Goal: Task Accomplishment & Management: Manage account settings

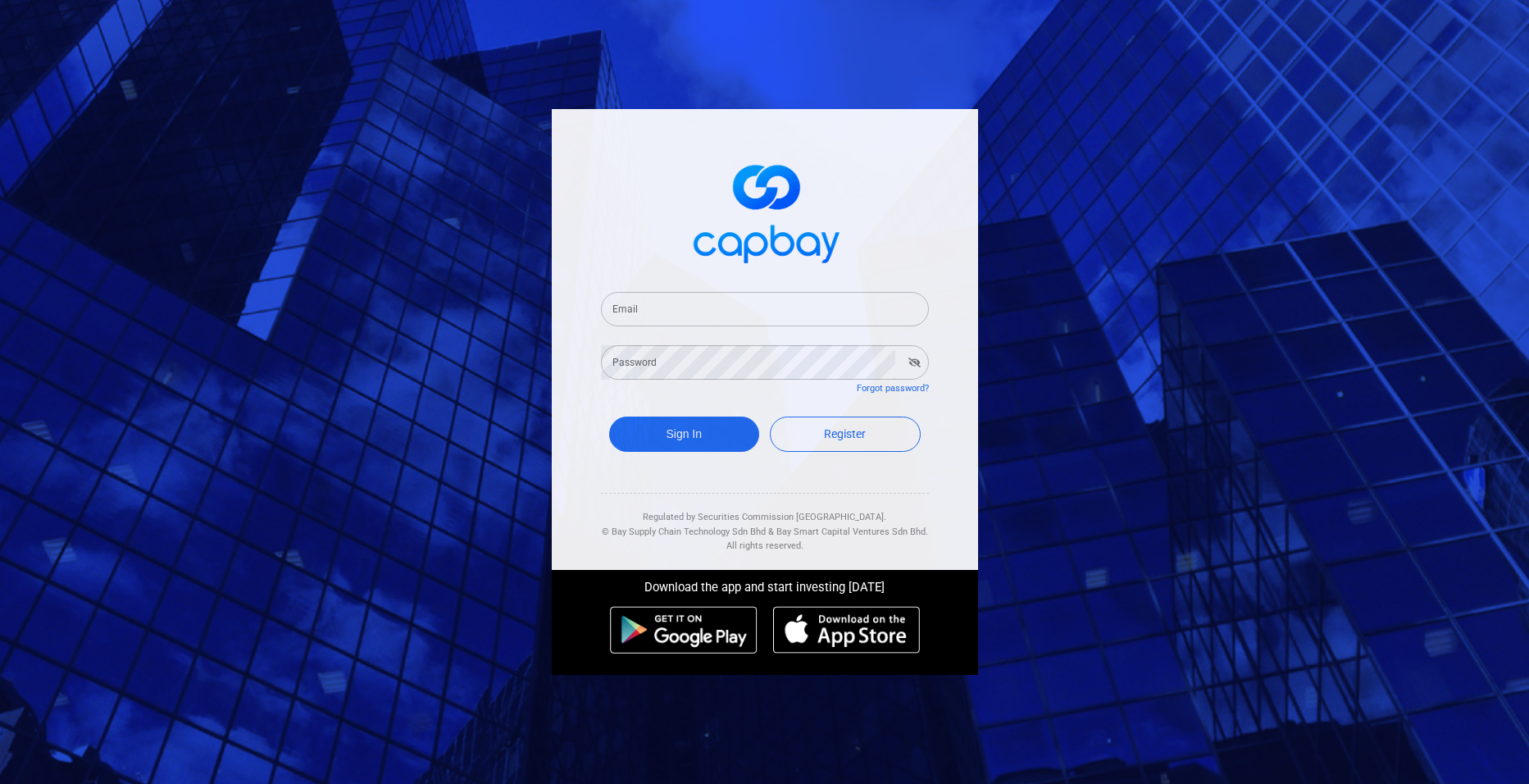
click at [638, 320] on input "Email" at bounding box center [764, 308] width 328 height 34
type input "[EMAIL_ADDRESS][DOMAIN_NAME]"
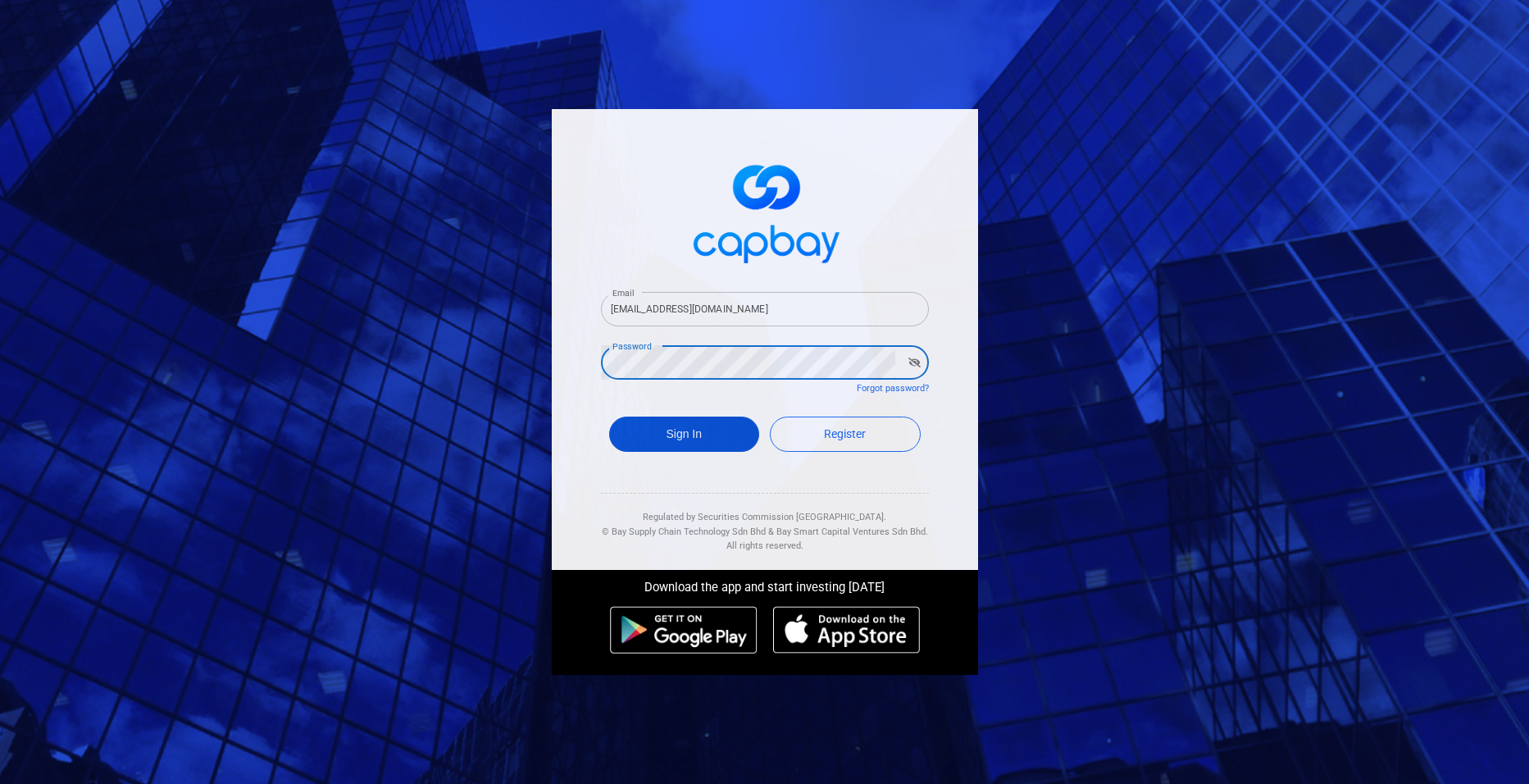
click at [649, 423] on button "Sign In" at bounding box center [684, 434] width 151 height 35
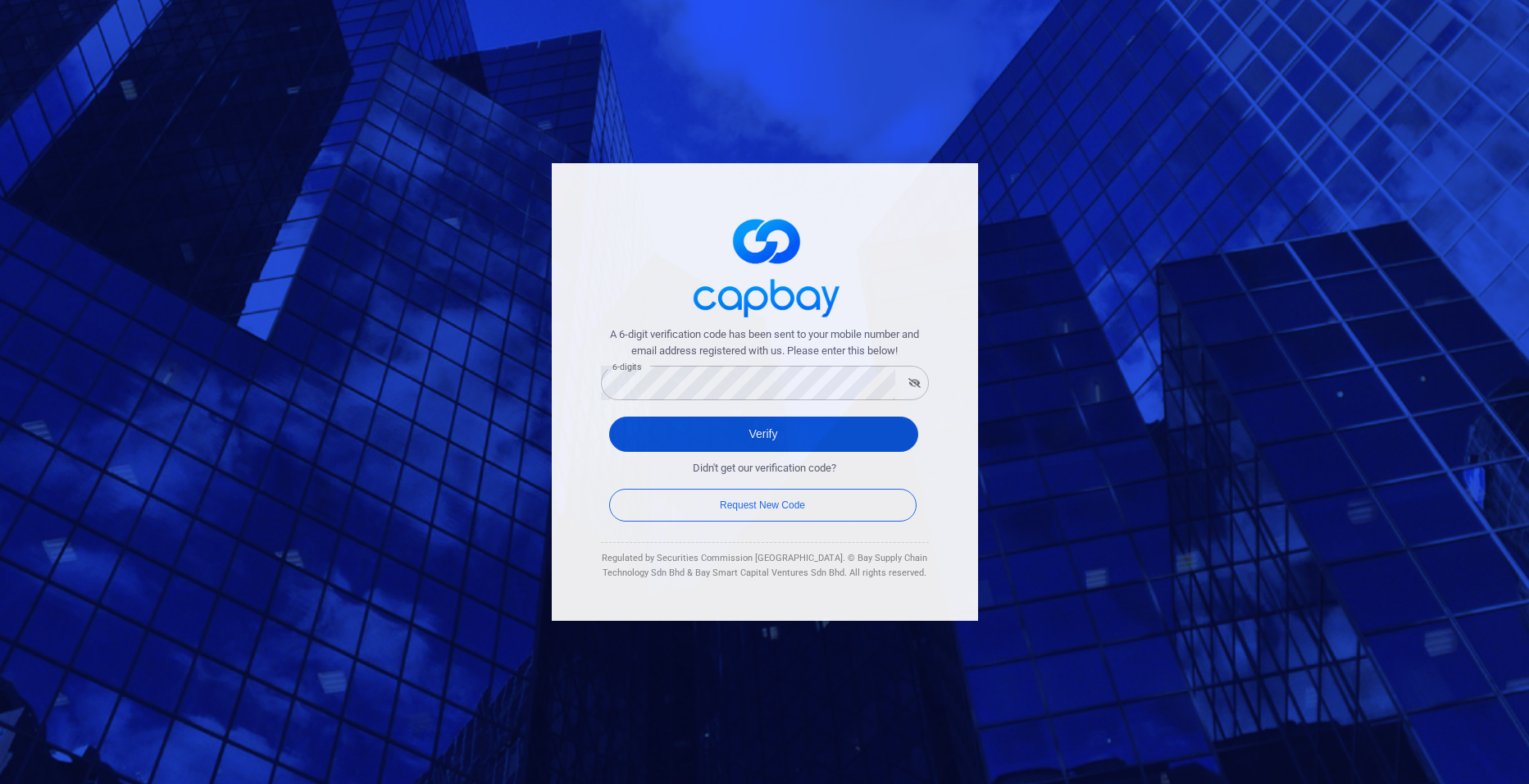
click at [721, 437] on button "Verify" at bounding box center [764, 434] width 309 height 35
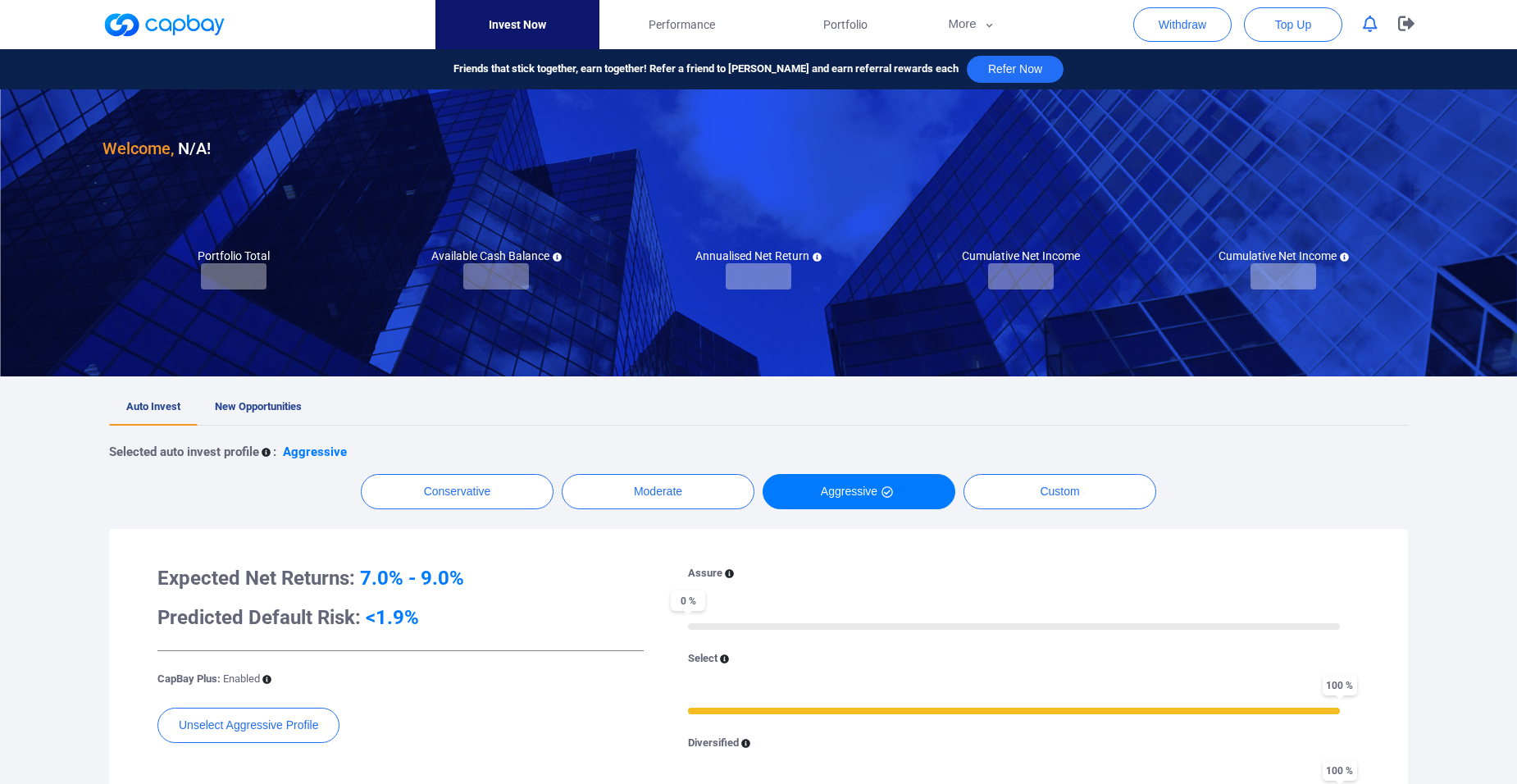
checkbox input "true"
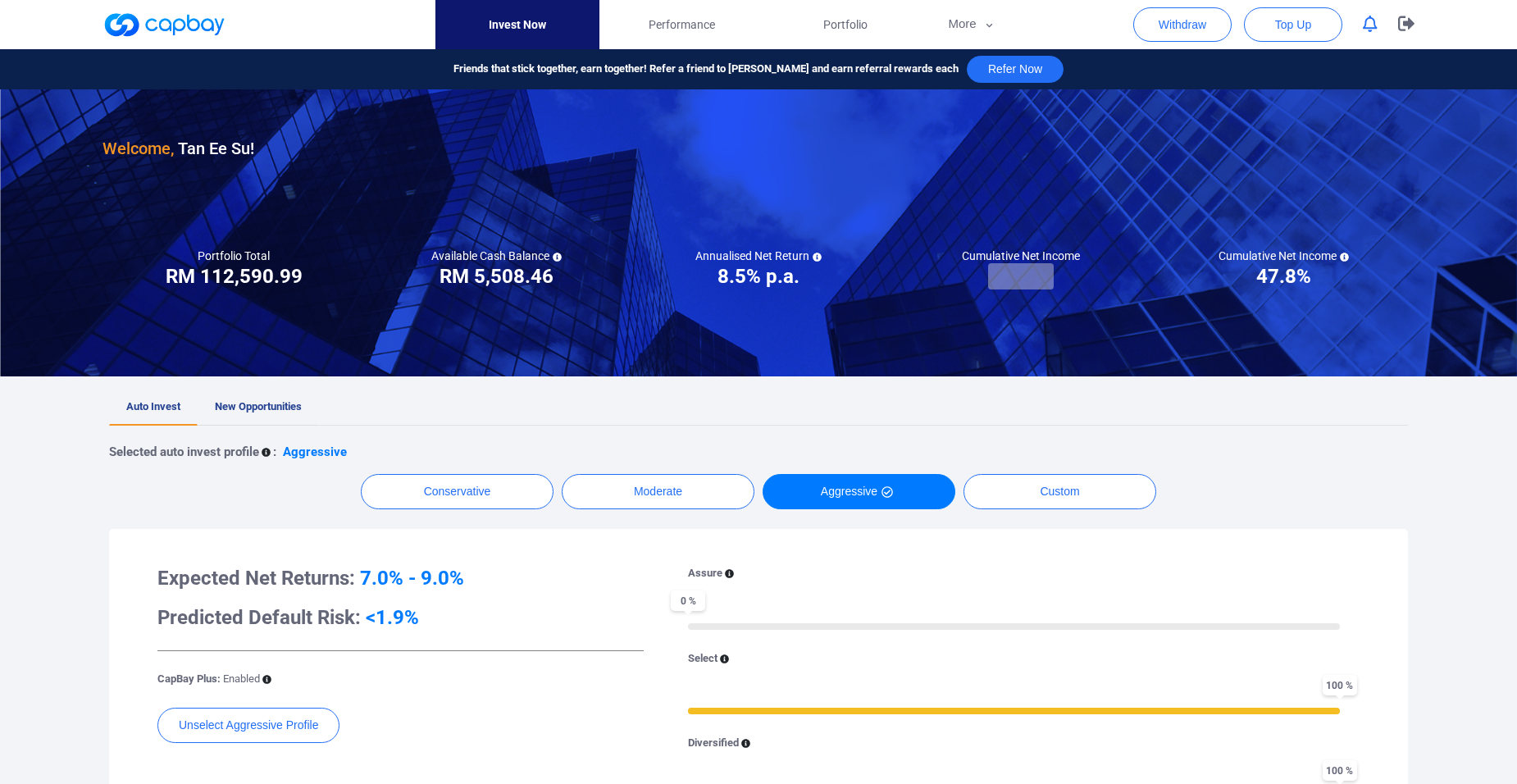
click at [313, 409] on link "New Opportunities" at bounding box center [258, 407] width 121 height 36
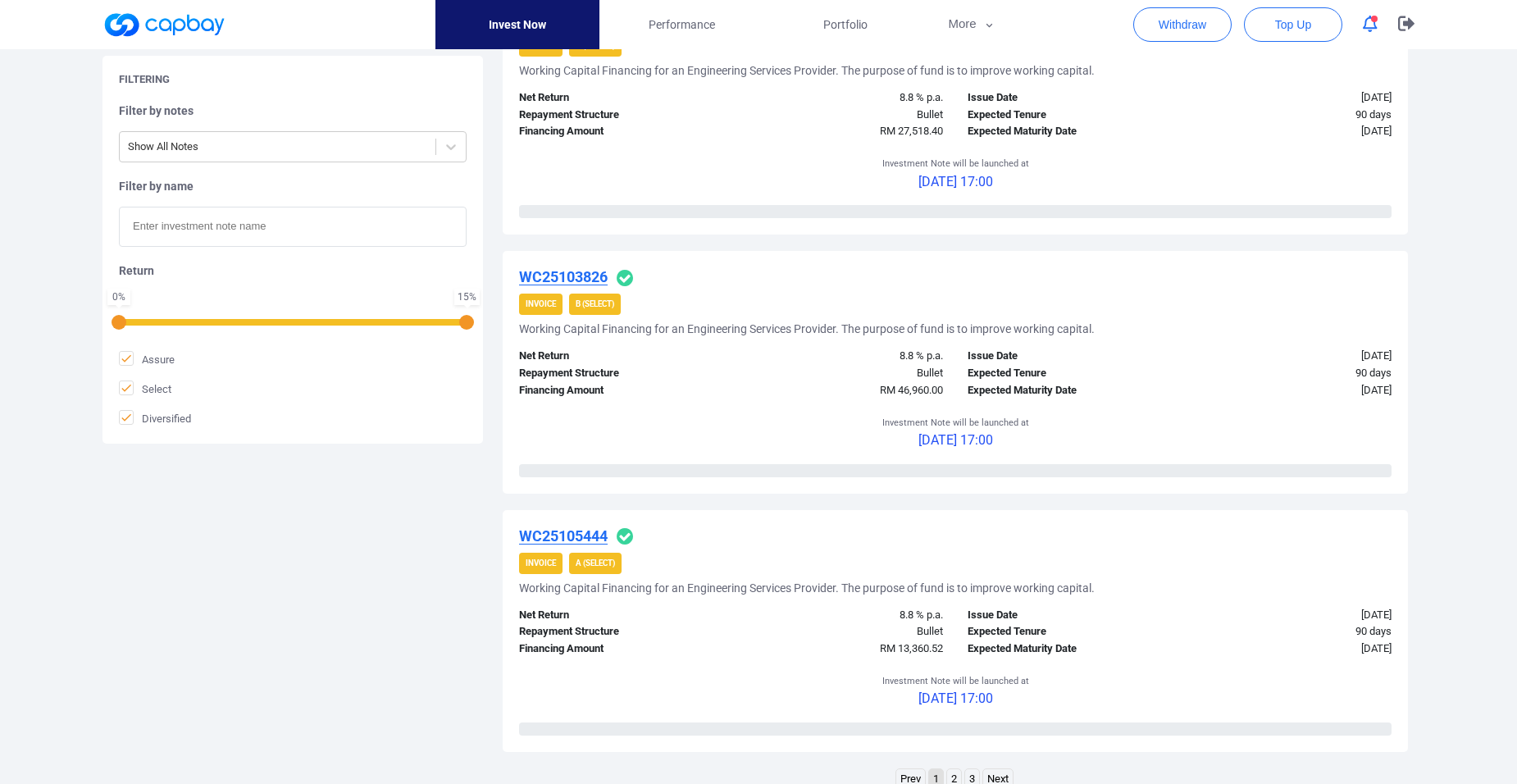
scroll to position [2617, 0]
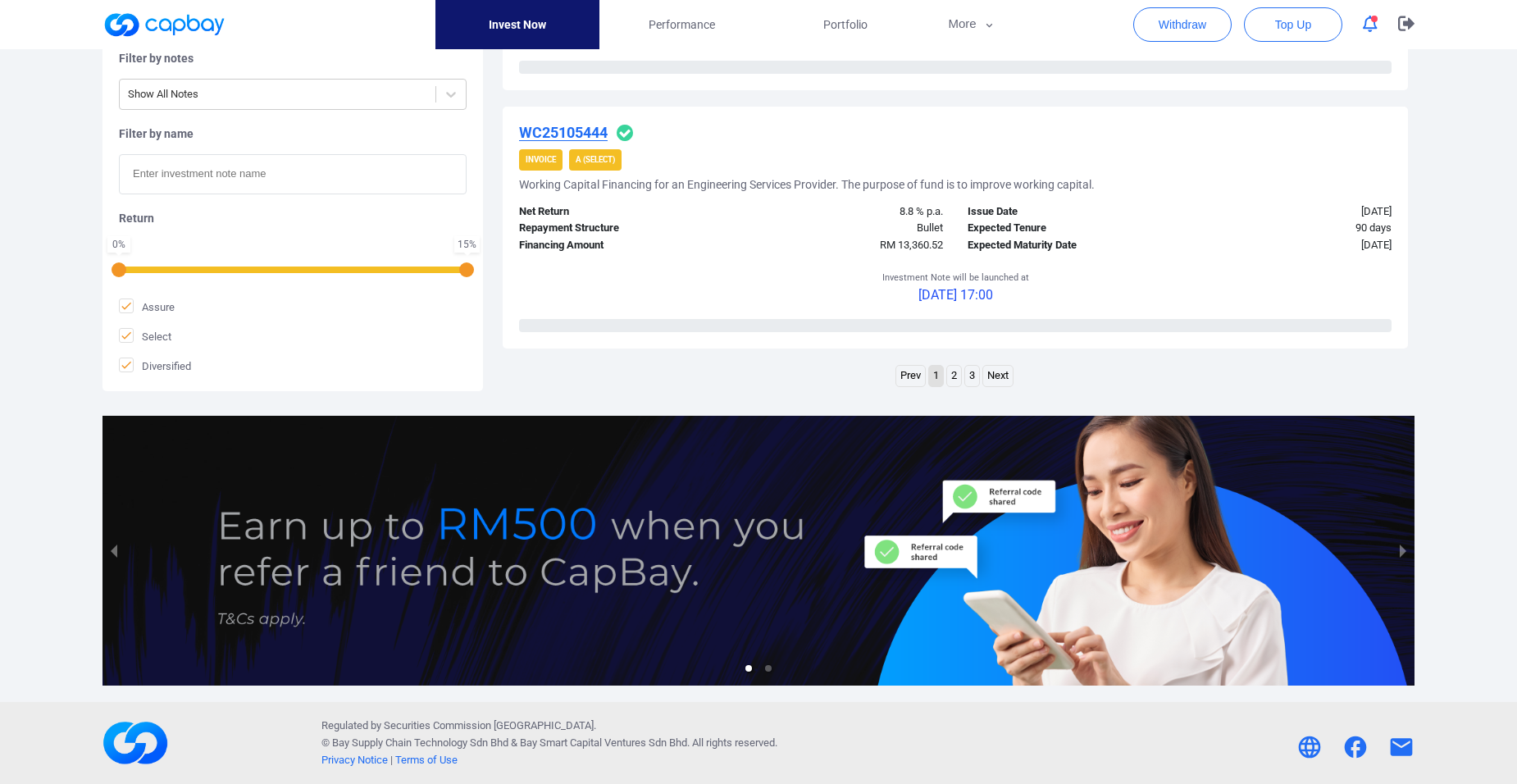
click at [956, 379] on link "2" at bounding box center [954, 375] width 14 height 21
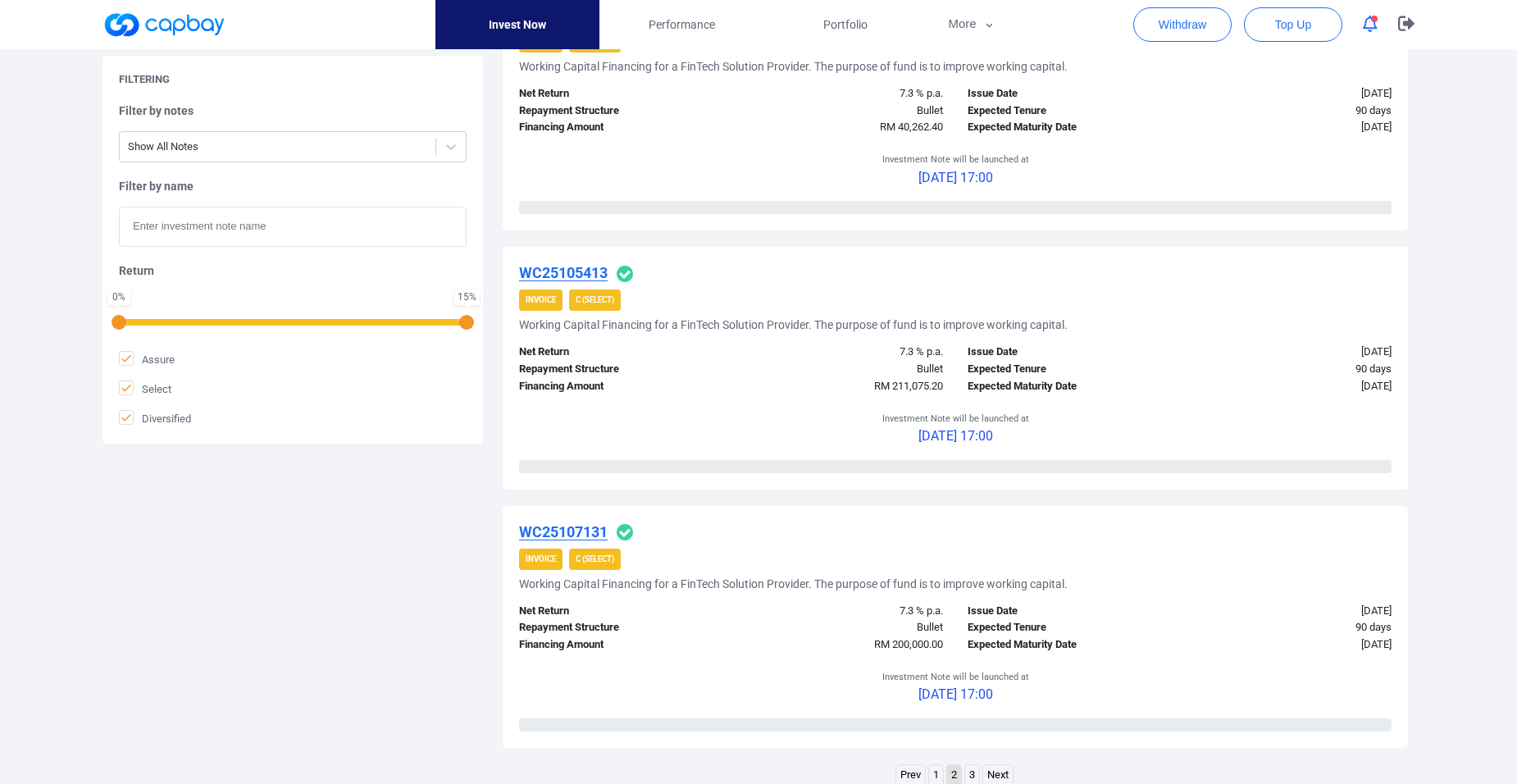
scroll to position [2409, 0]
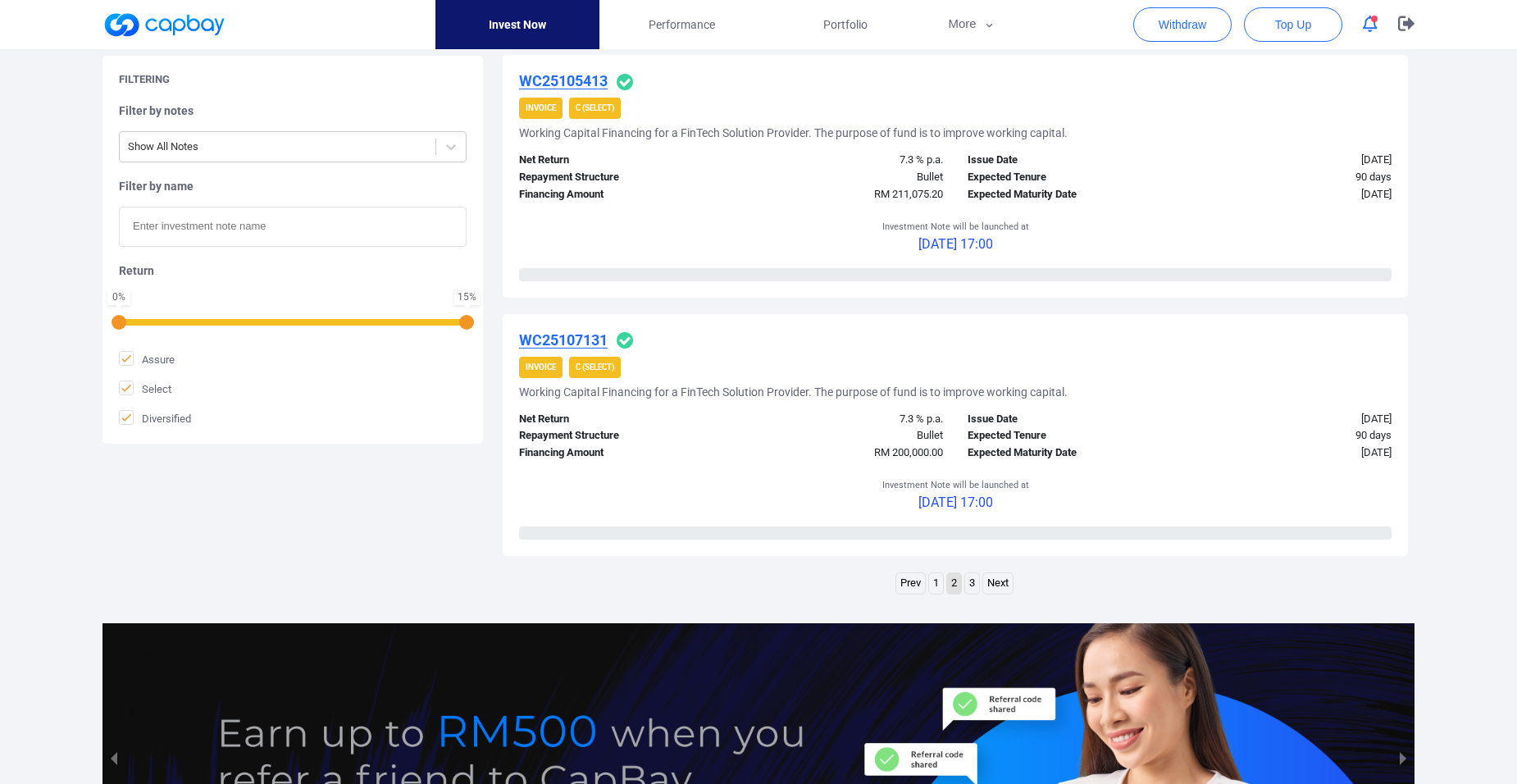
click at [973, 586] on link "3" at bounding box center [972, 583] width 14 height 21
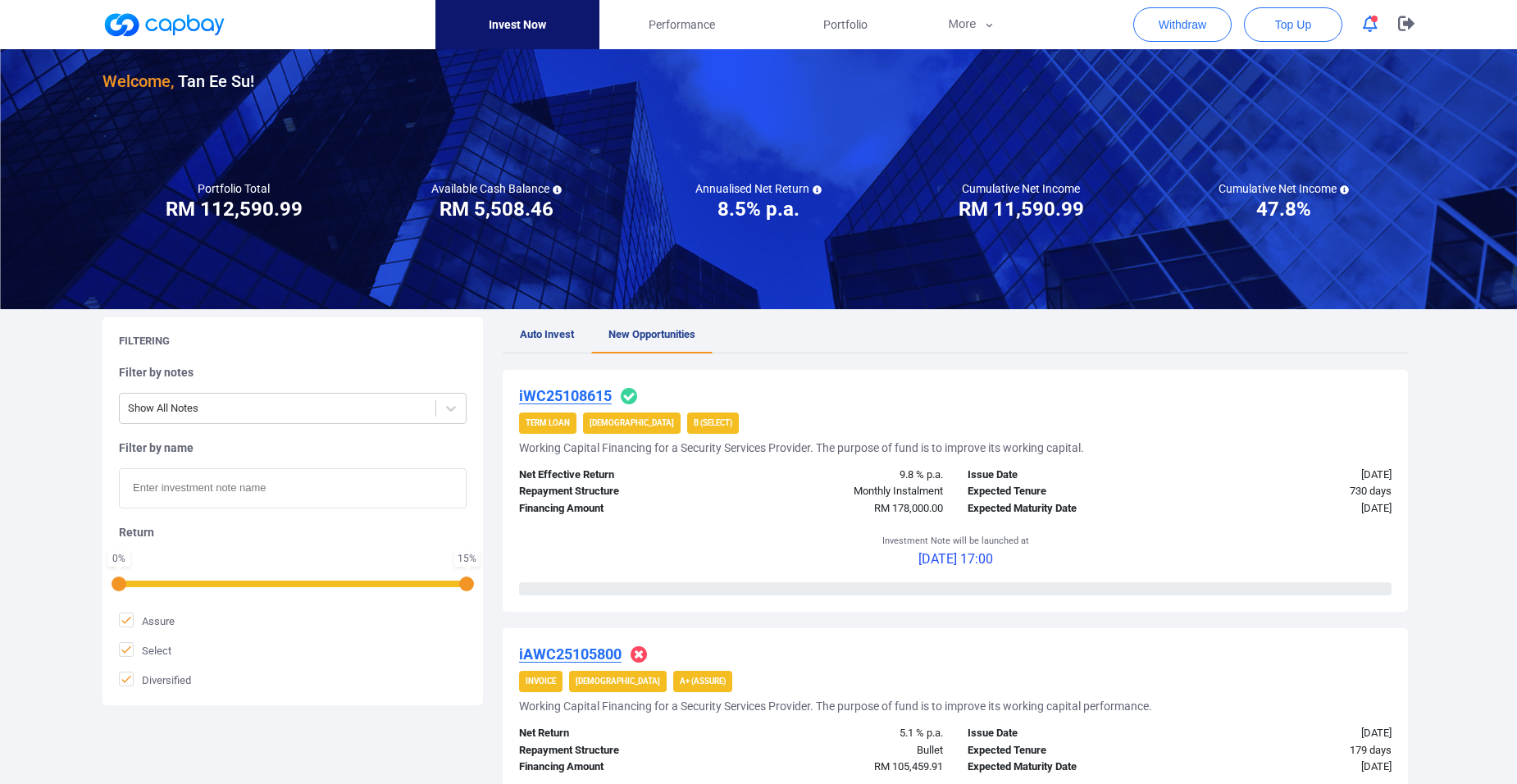
scroll to position [0, 0]
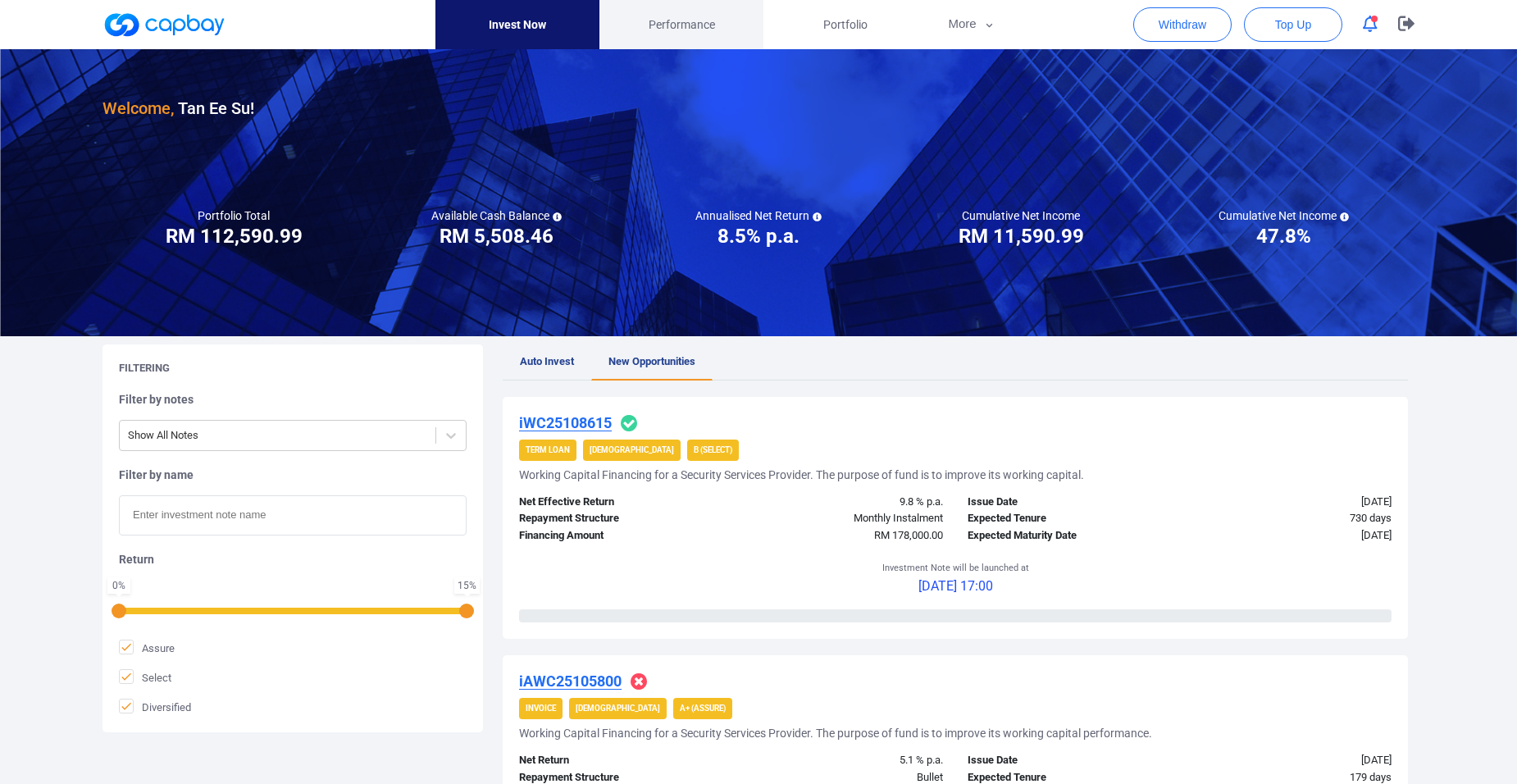
click at [711, 25] on span "Performance" at bounding box center [681, 25] width 66 height 18
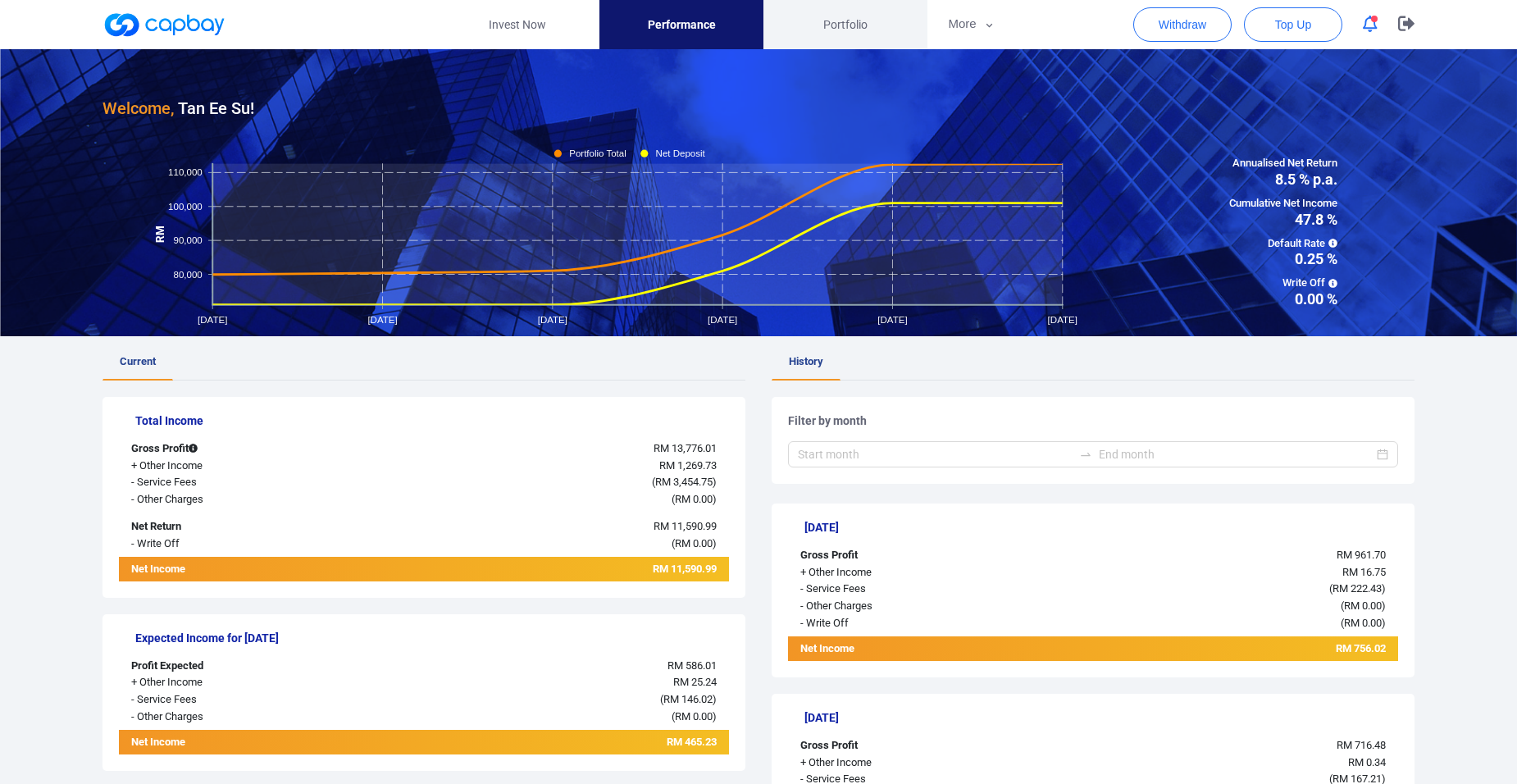
click at [848, 23] on span "Portfolio" at bounding box center [845, 25] width 44 height 18
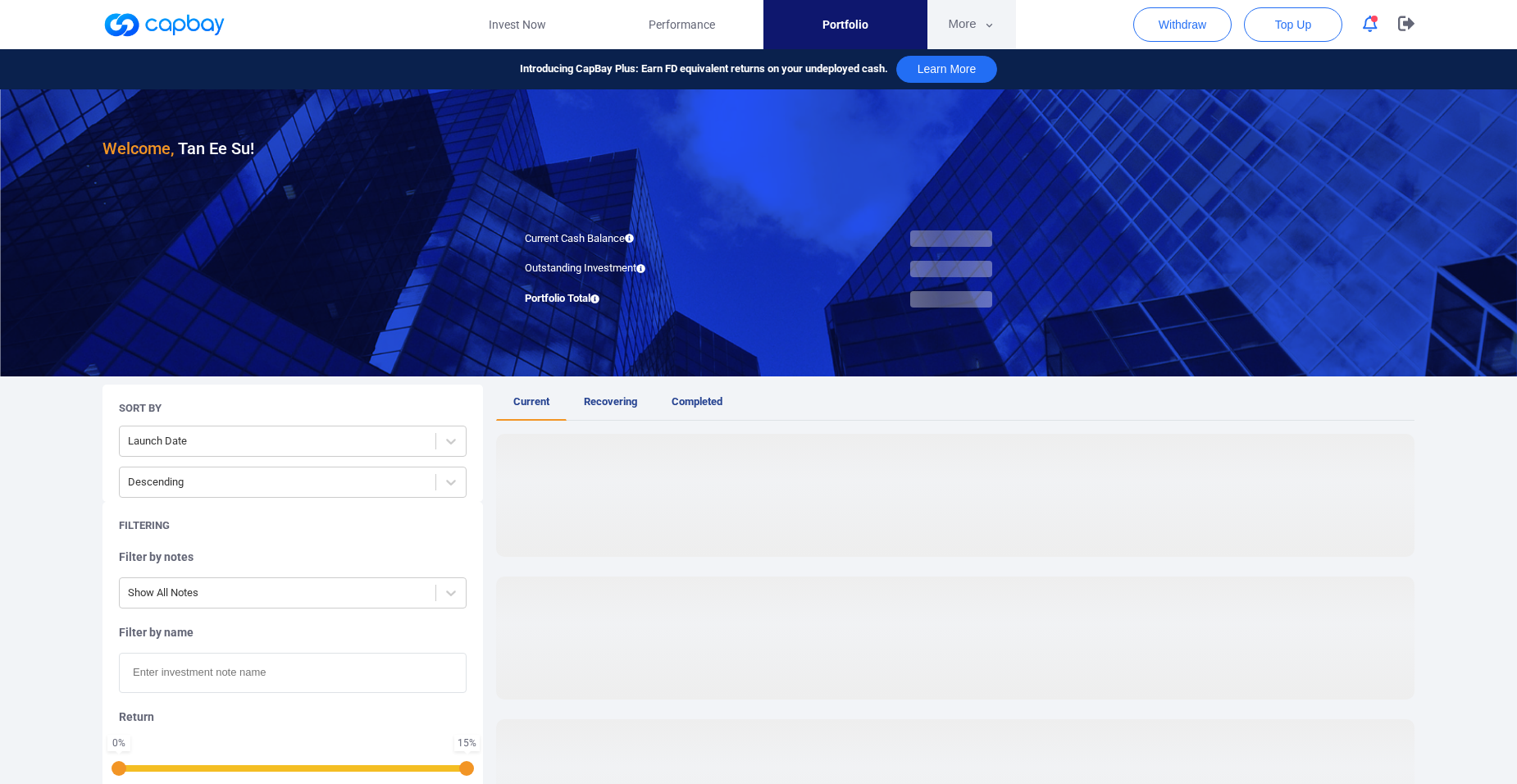
click at [981, 31] on button "More" at bounding box center [970, 25] width 88 height 49
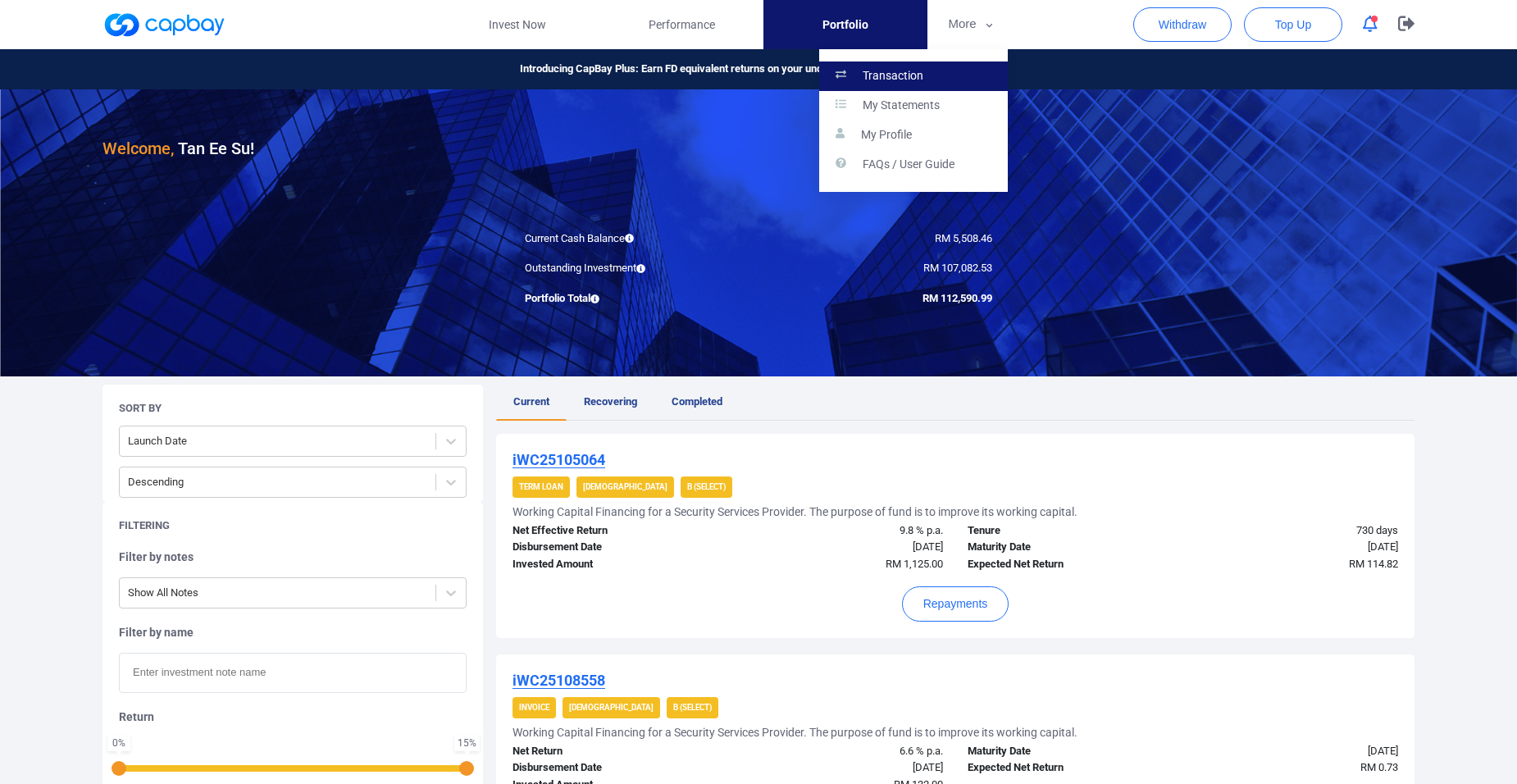
click at [912, 81] on p "Transaction" at bounding box center [893, 76] width 61 height 15
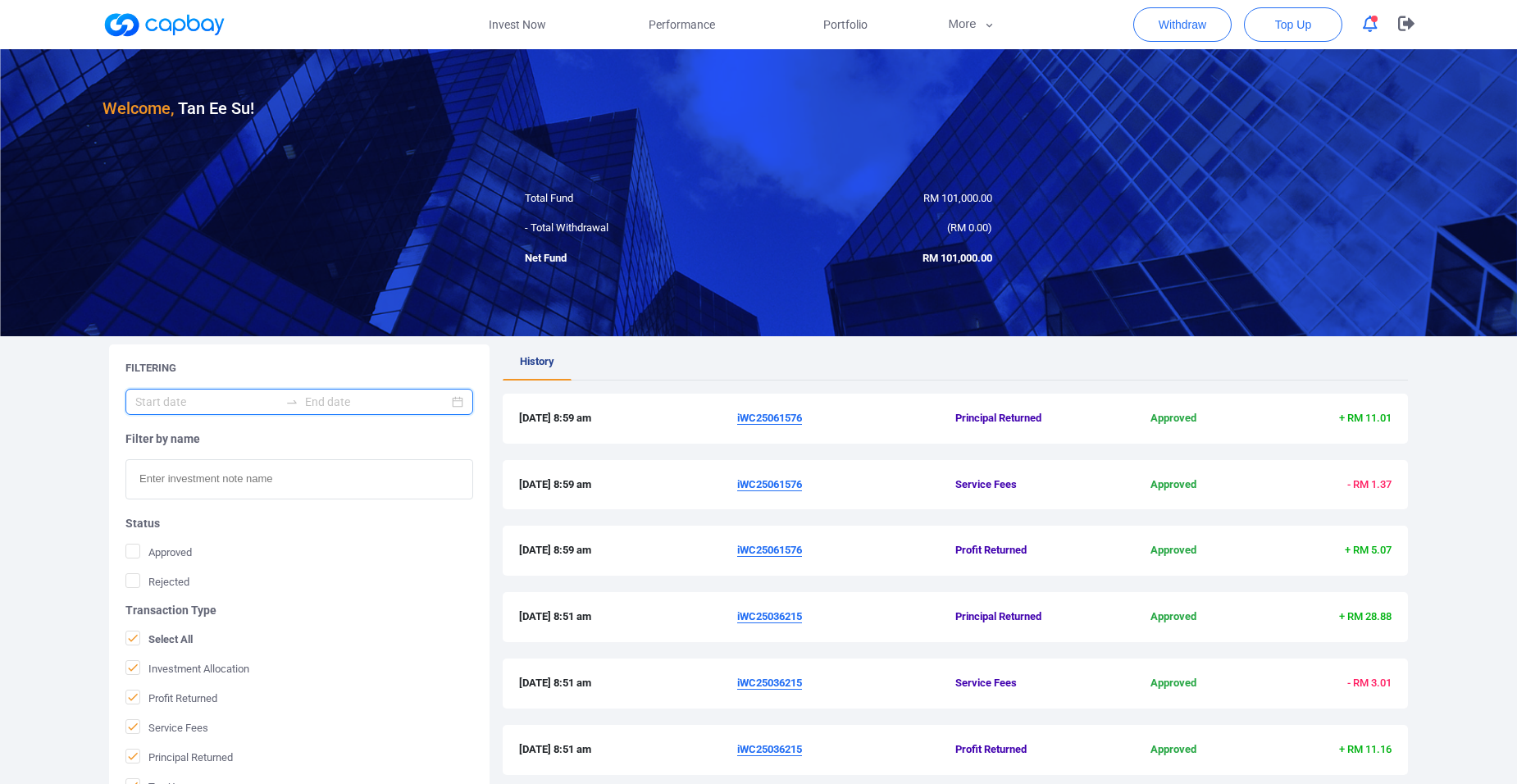
click at [269, 402] on input at bounding box center [207, 402] width 144 height 18
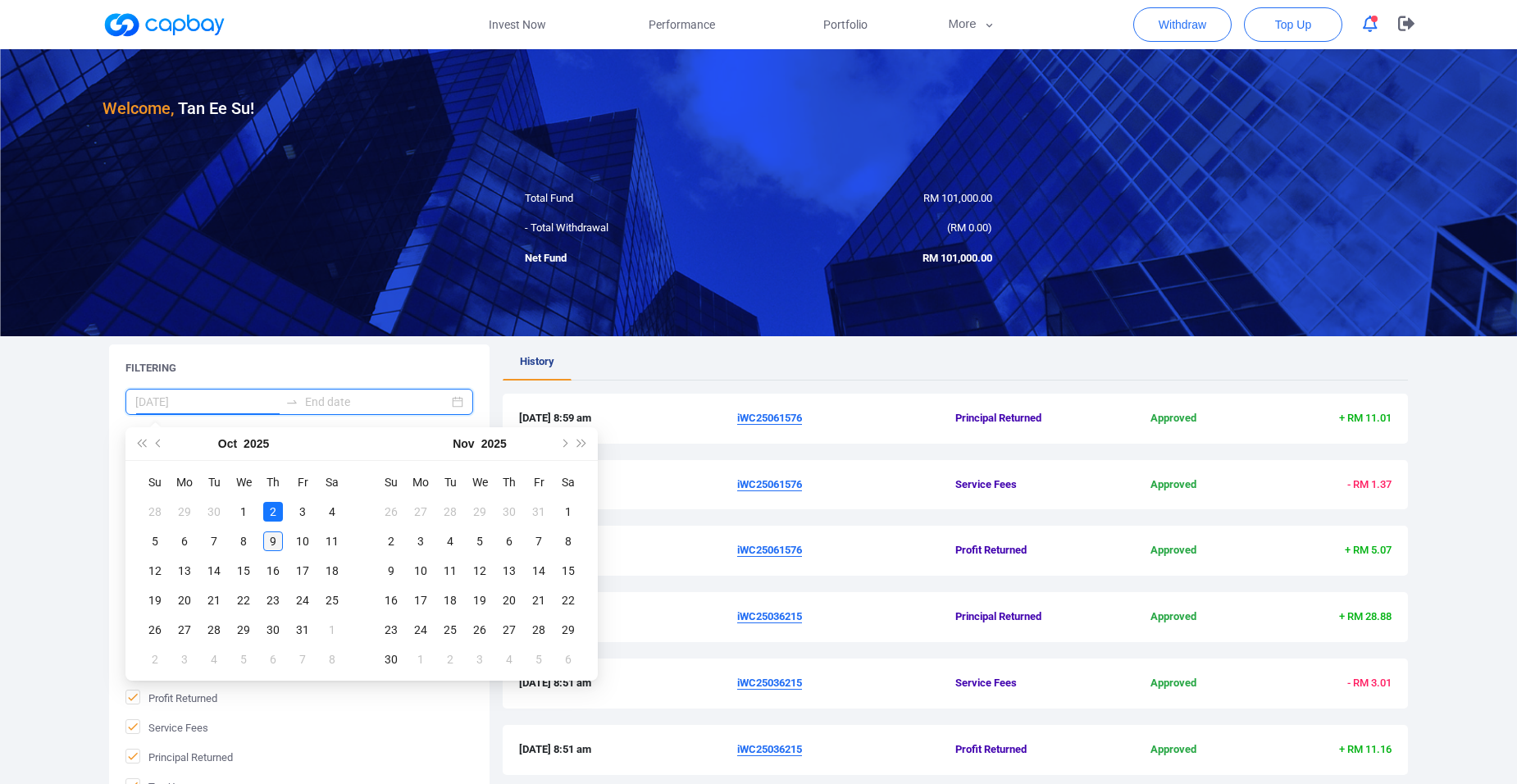
type input "[DATE]"
click at [275, 536] on form "Filter by name Status Approved Rejected Transaction Type Select All Investment …" at bounding box center [298, 621] width 348 height 465
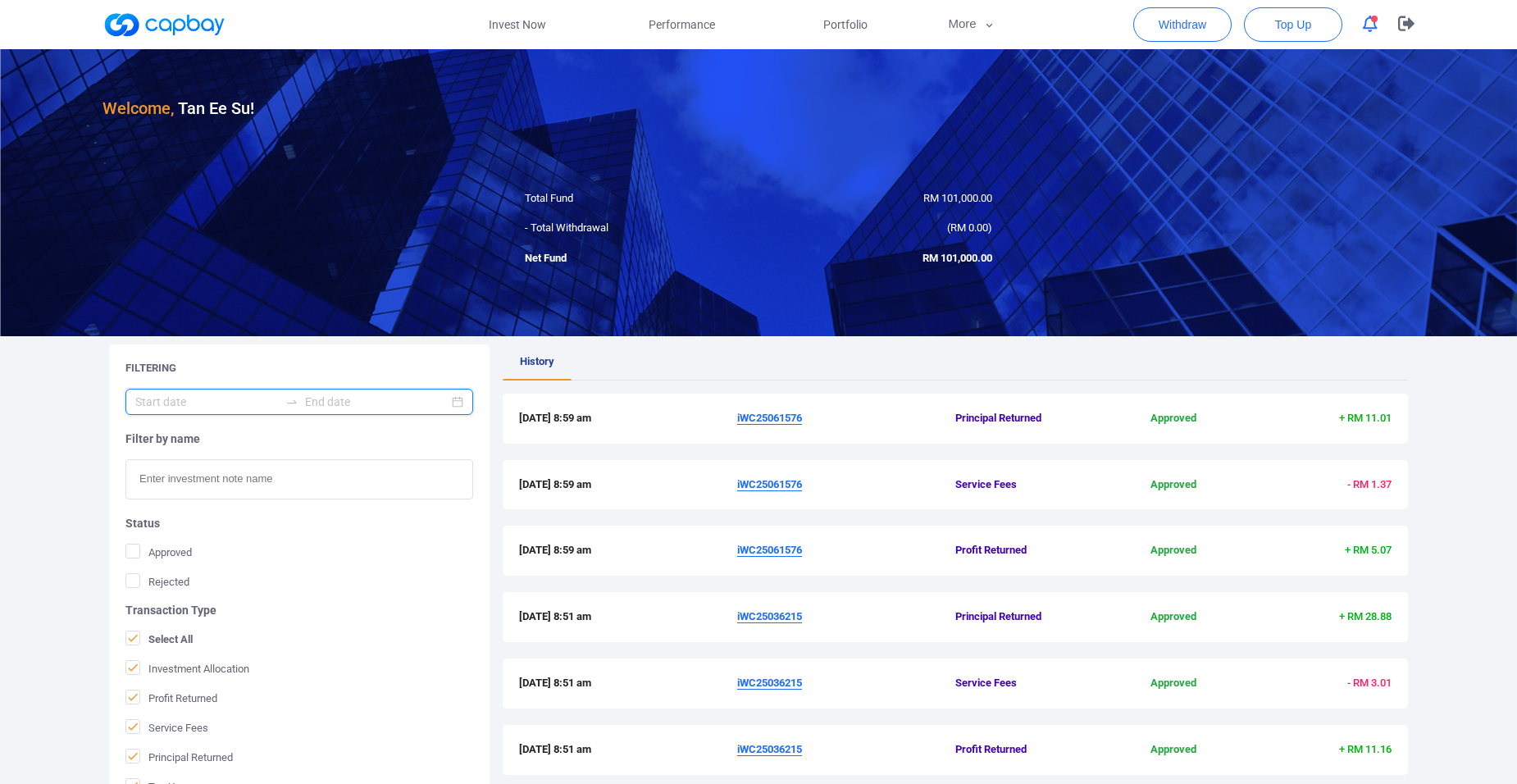
click at [368, 396] on input at bounding box center [377, 402] width 144 height 18
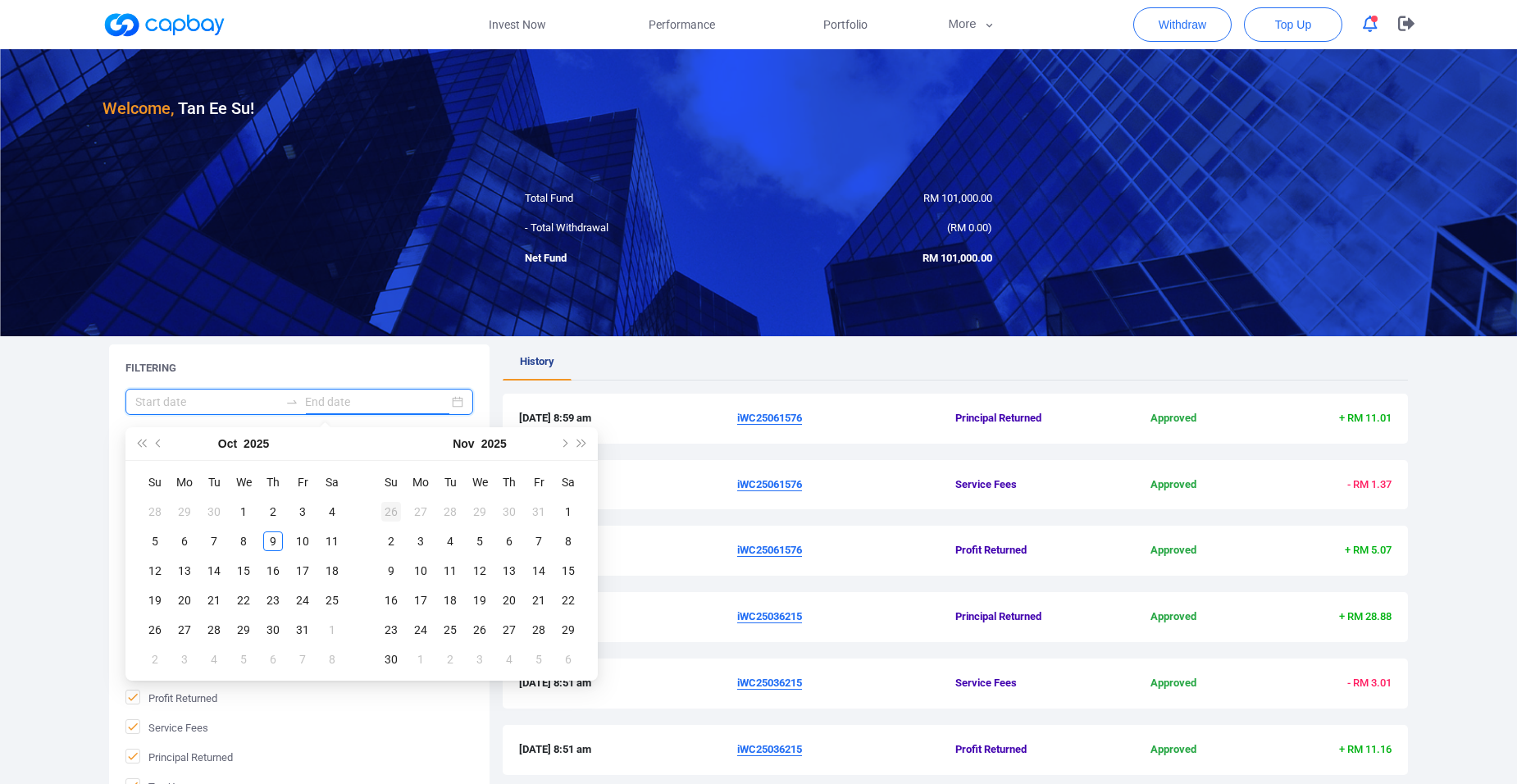
type input "[DATE]"
click at [272, 536] on div "9" at bounding box center [273, 541] width 20 height 20
type input "[DATE]"
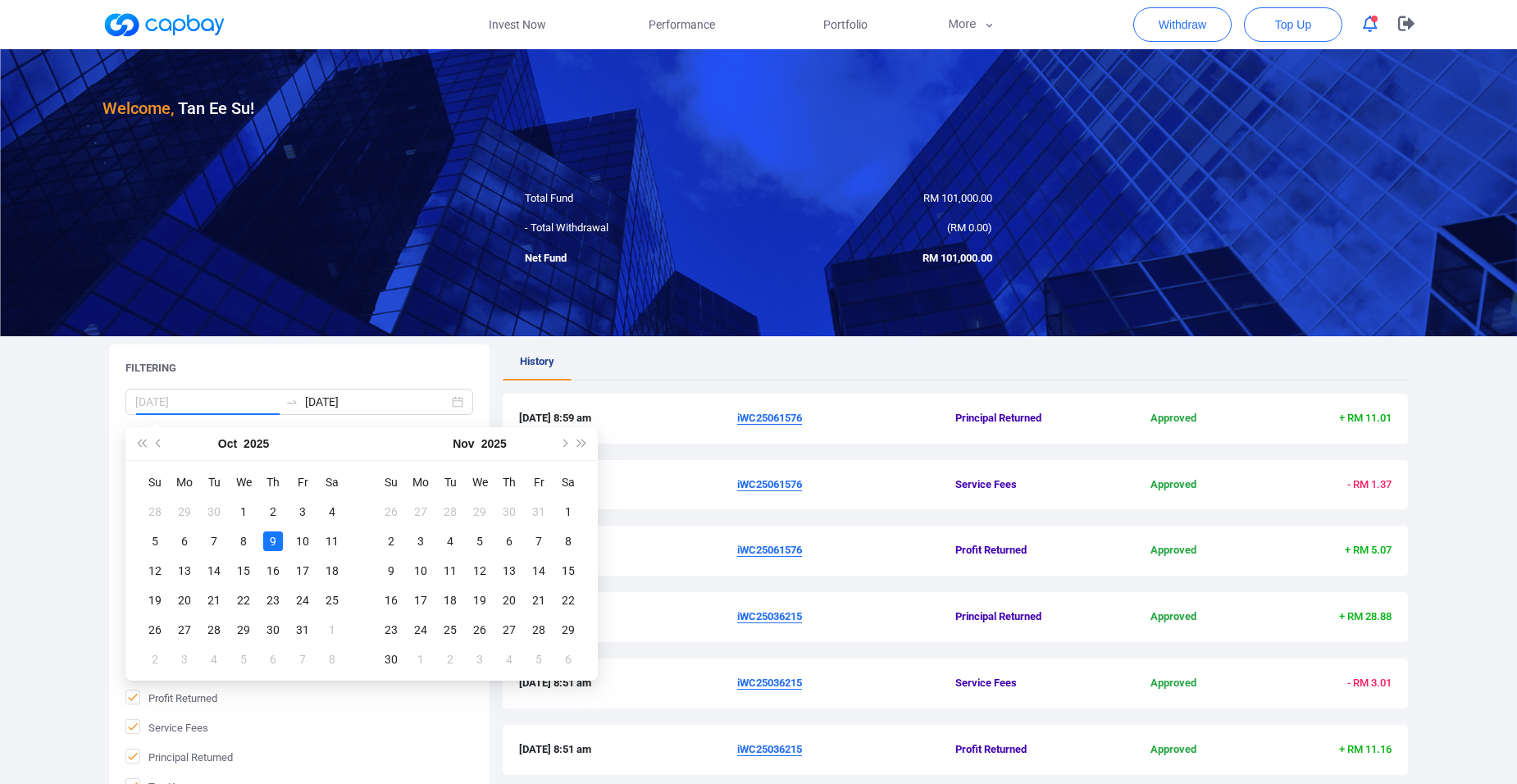
click at [271, 541] on div "9" at bounding box center [273, 541] width 20 height 20
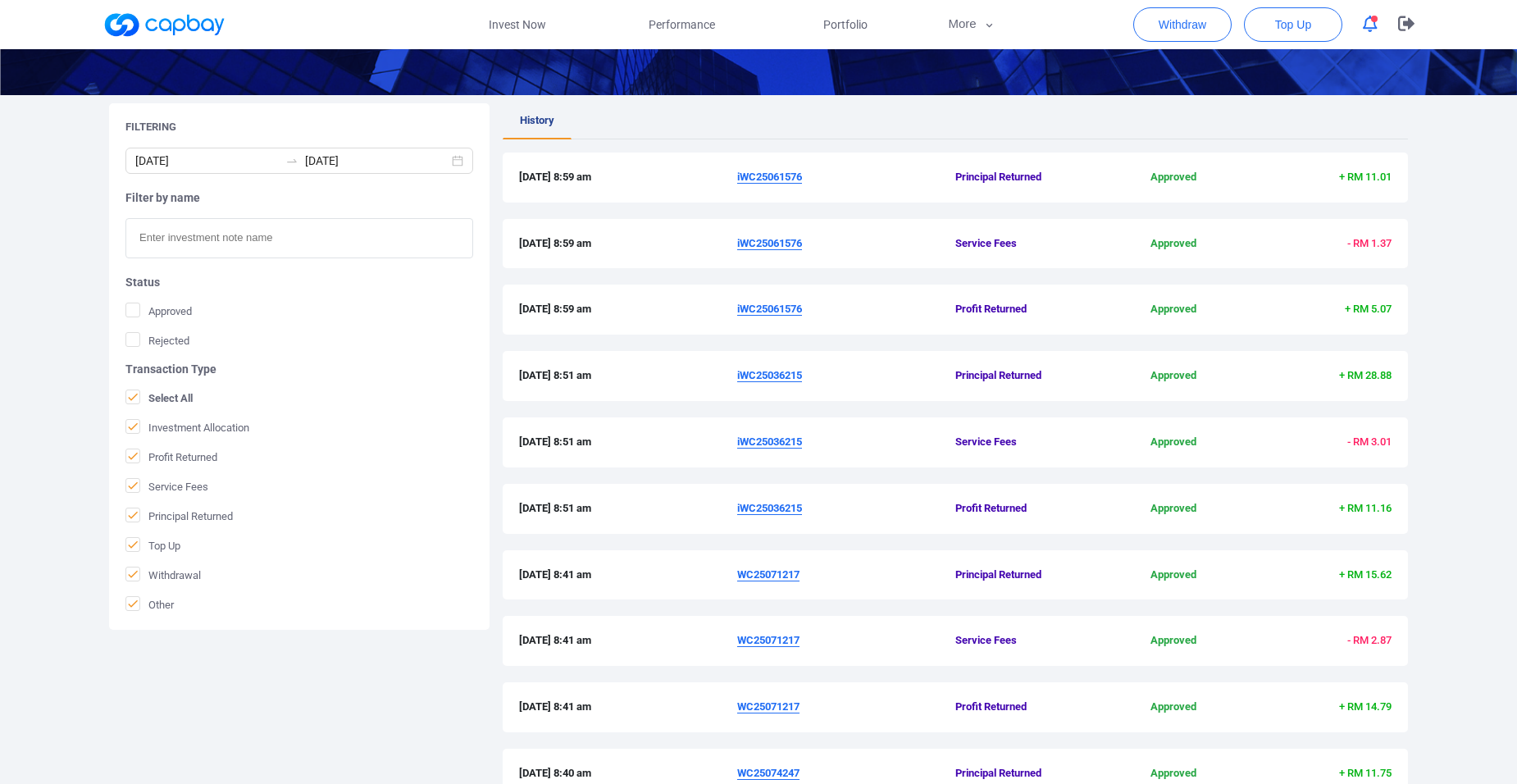
scroll to position [116, 0]
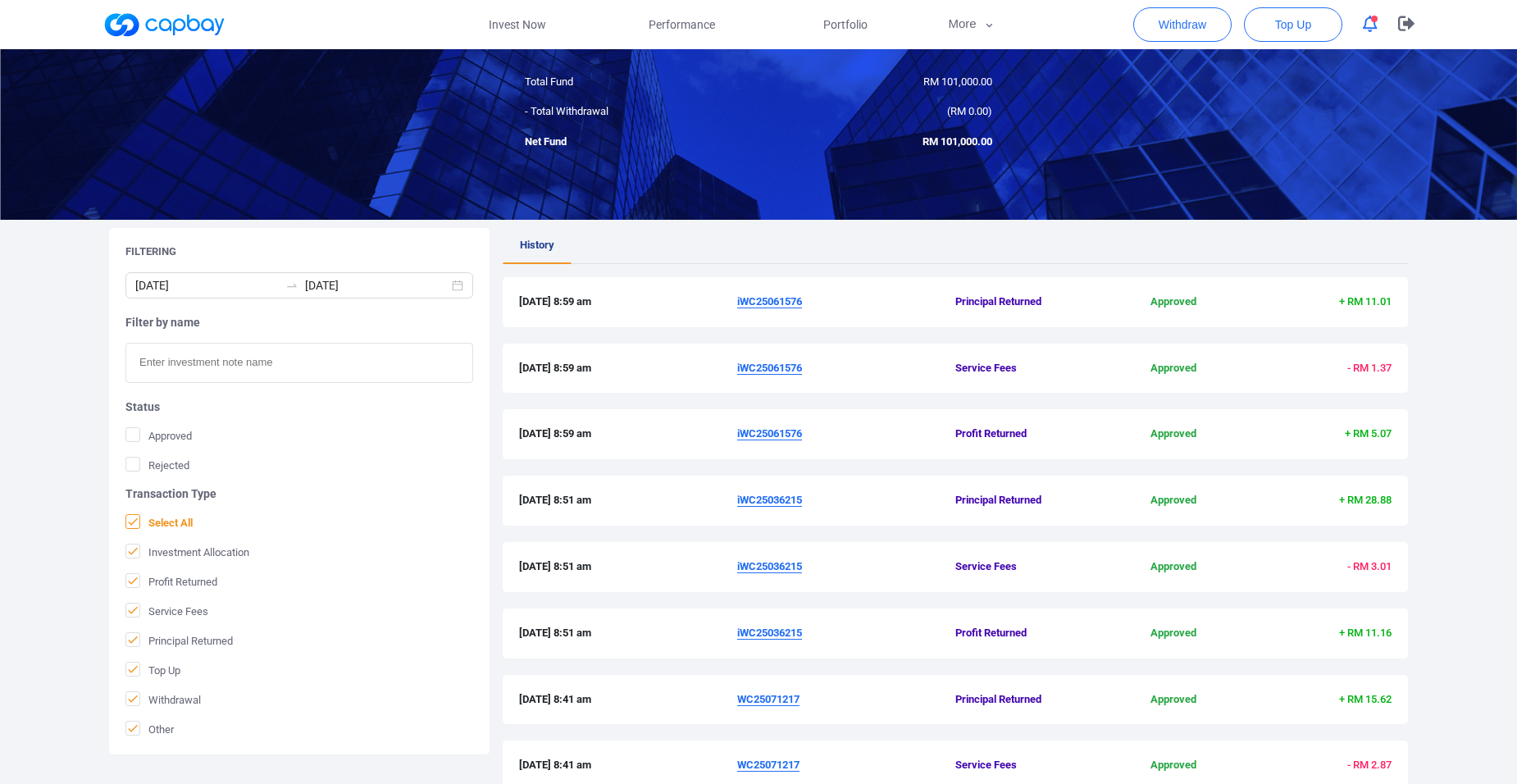
click at [165, 527] on span "Select All" at bounding box center [159, 522] width 67 height 17
click at [0, 0] on input "Select All" at bounding box center [0, 0] width 0 height 0
click at [166, 579] on span "Profit Returned" at bounding box center [170, 581] width 92 height 17
click at [0, 0] on input "Profit Returned" at bounding box center [0, 0] width 0 height 0
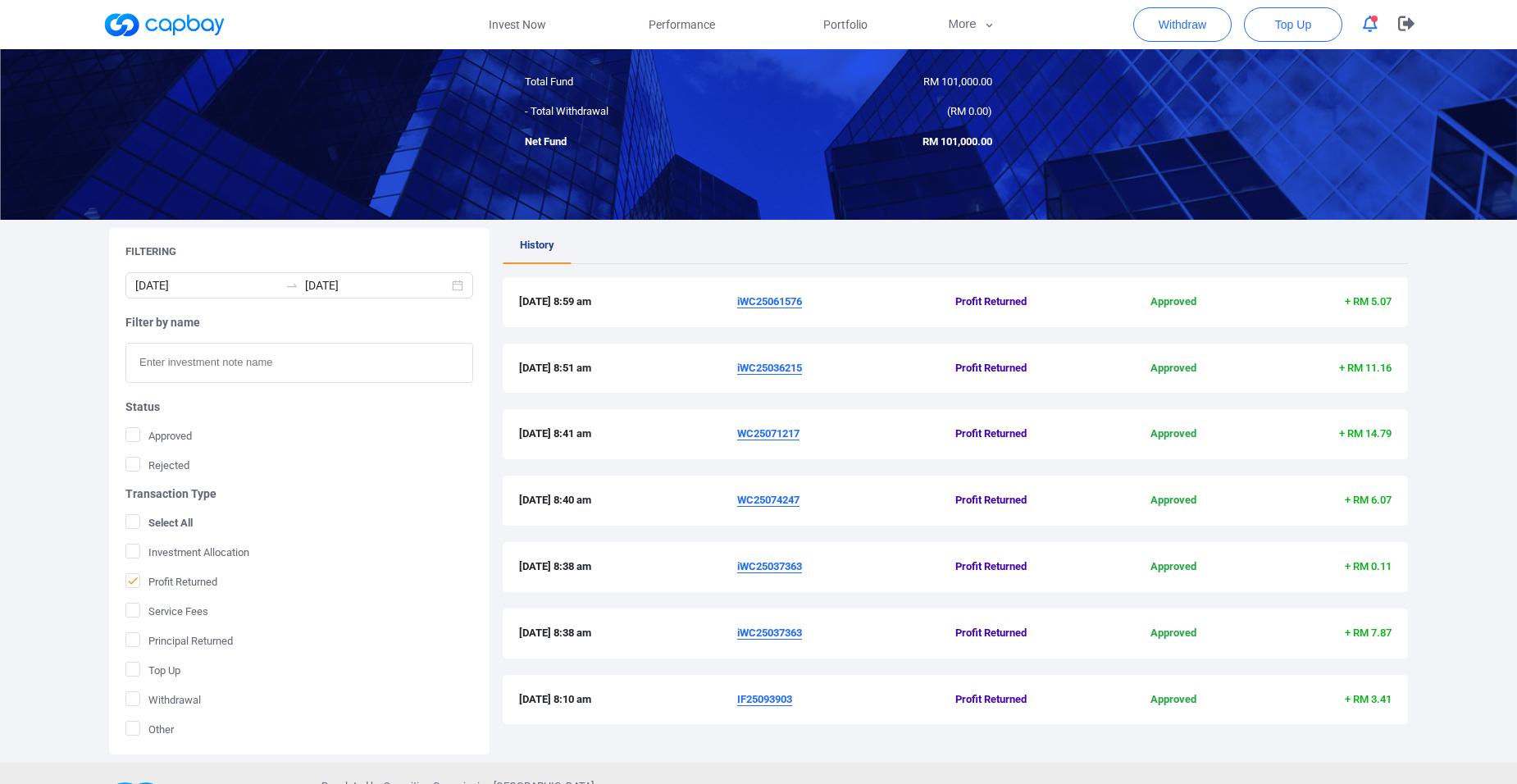
scroll to position [177, 0]
